Goal: Task Accomplishment & Management: Use online tool/utility

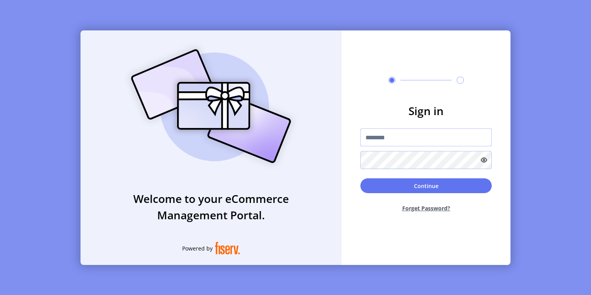
click at [415, 139] on input "text" at bounding box center [425, 138] width 131 height 18
type input "*********"
click at [404, 190] on button "Continue" at bounding box center [425, 186] width 131 height 15
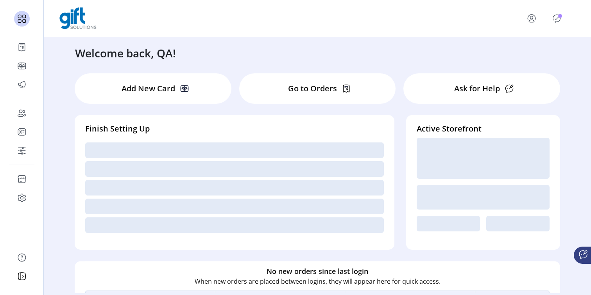
click at [307, 97] on div "Go to Orders" at bounding box center [317, 88] width 157 height 30
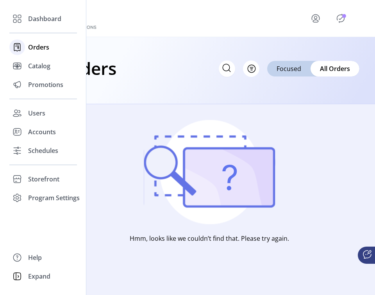
click at [36, 51] on span "Orders" at bounding box center [38, 47] width 21 height 9
click at [17, 48] on icon at bounding box center [17, 47] width 13 height 13
click at [31, 66] on span "Catalog" at bounding box center [39, 65] width 22 height 9
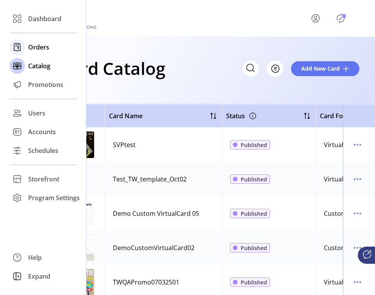
click at [33, 48] on span "Orders" at bounding box center [38, 47] width 21 height 9
